Goal: Task Accomplishment & Management: Use online tool/utility

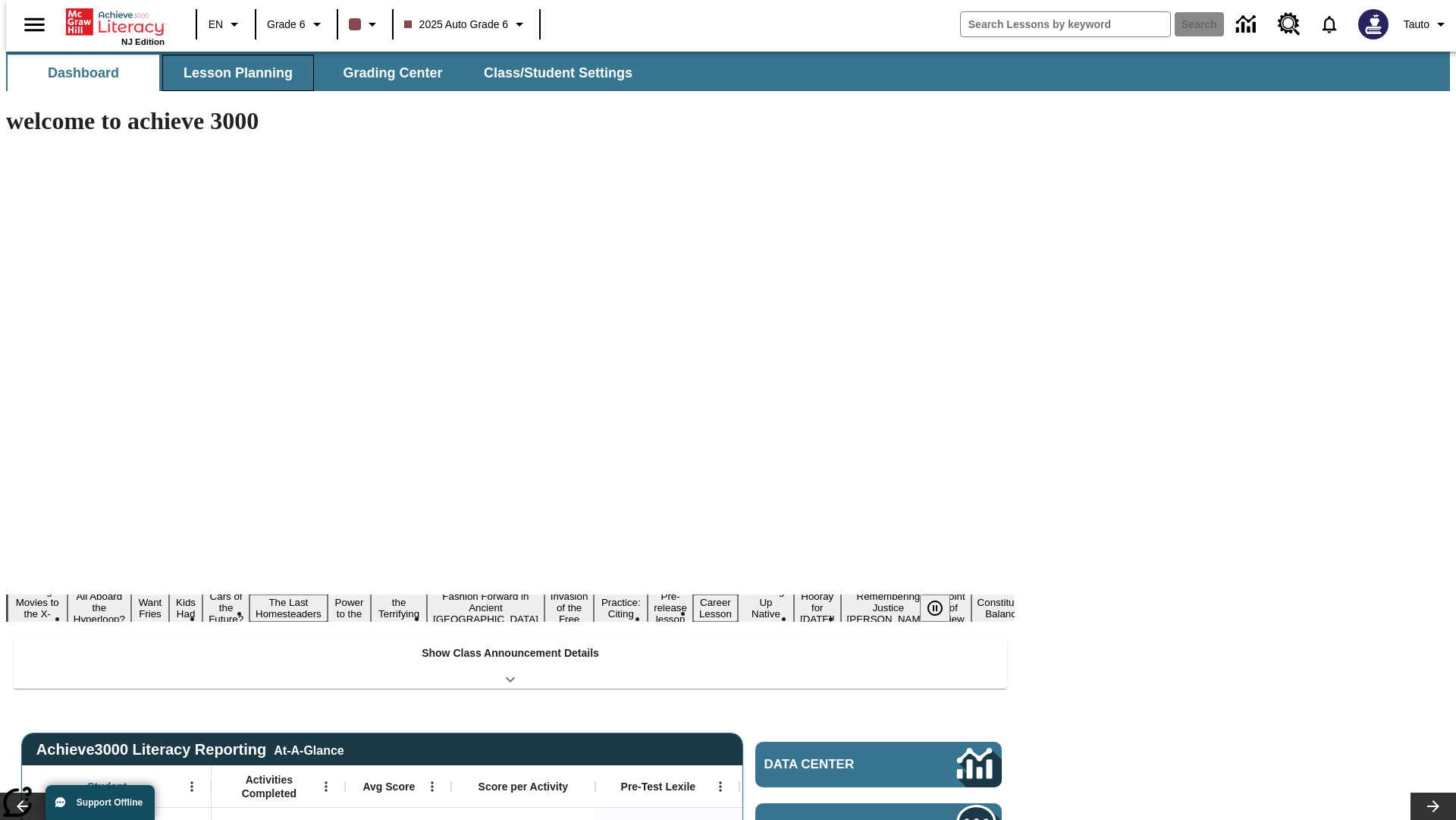
click at [232, 73] on button "Lesson Planning" at bounding box center [238, 73] width 151 height 36
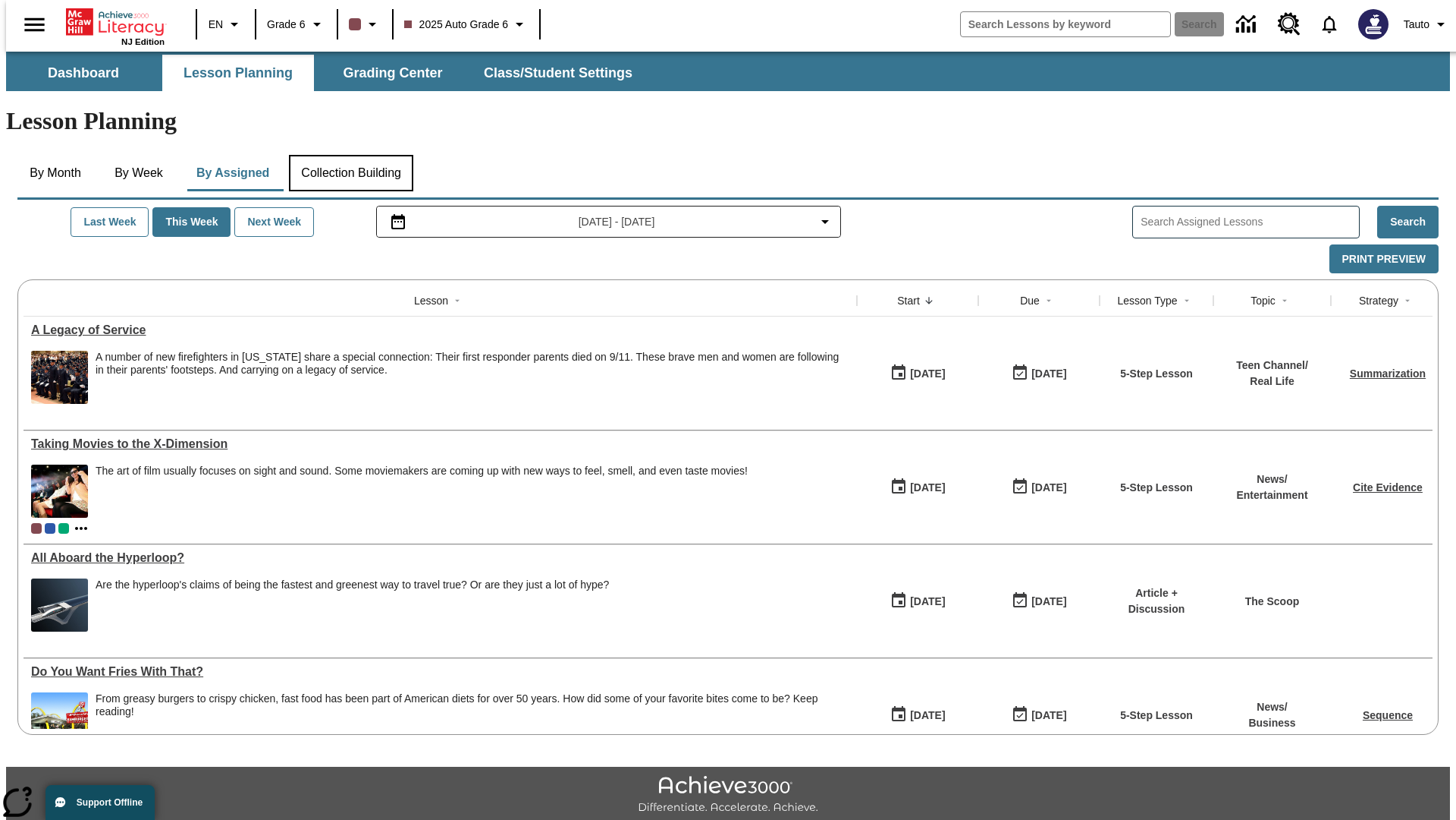
click at [350, 155] on button "Collection Building" at bounding box center [351, 173] width 125 height 36
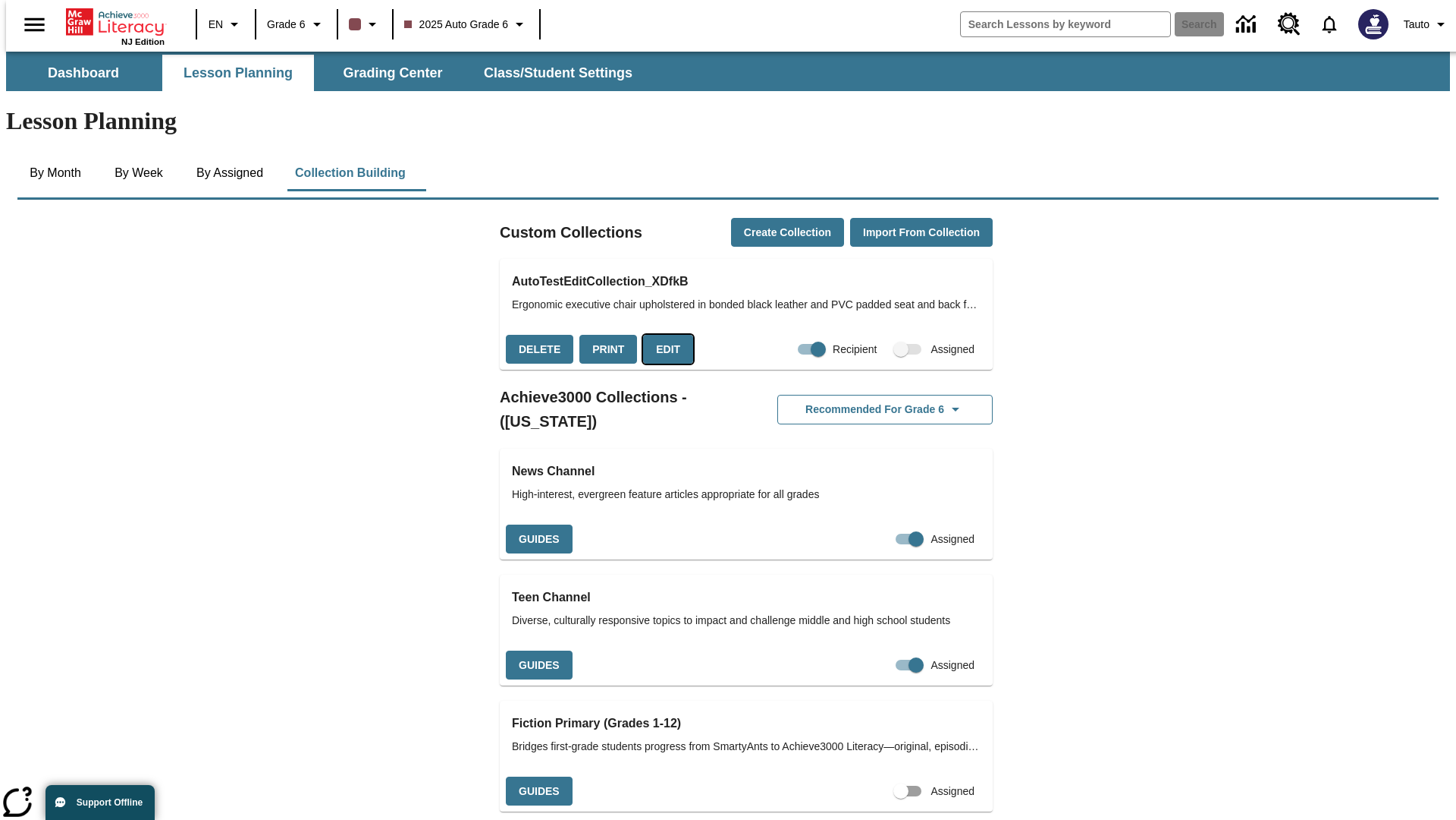
click at [663, 335] on button "Edit" at bounding box center [668, 349] width 50 height 29
